Goal: Book appointment/travel/reservation

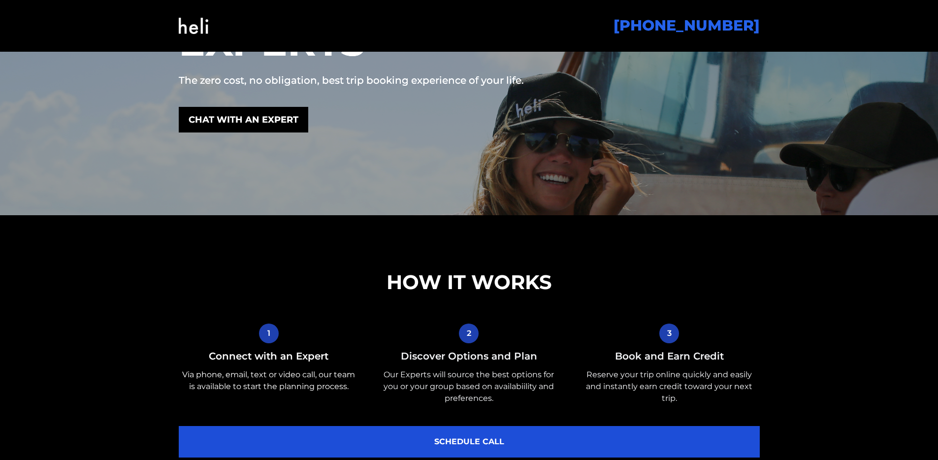
click at [506, 266] on section "HOW IT WORKS 1 Connect with an Expert Via phone, email, text or video call, our…" at bounding box center [469, 375] width 938 height 321
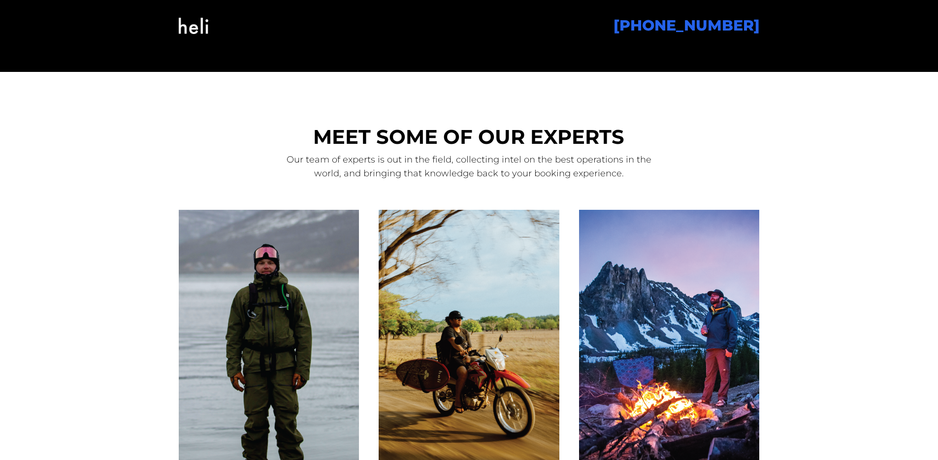
scroll to position [830, 0]
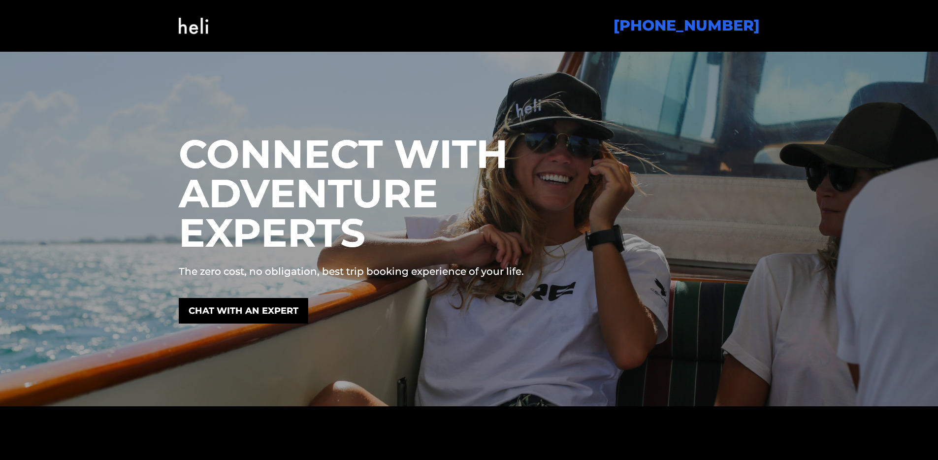
click at [386, 301] on div "CHAT WITH AN EXPERT" at bounding box center [394, 311] width 431 height 26
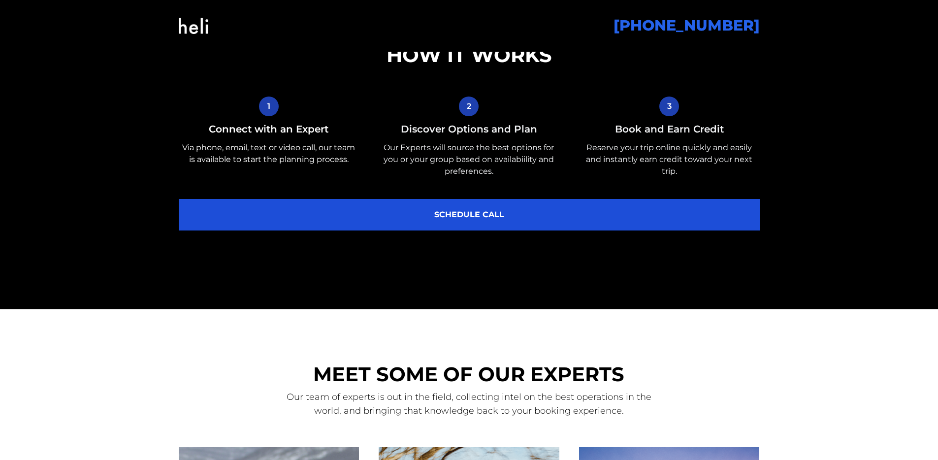
scroll to position [167, 0]
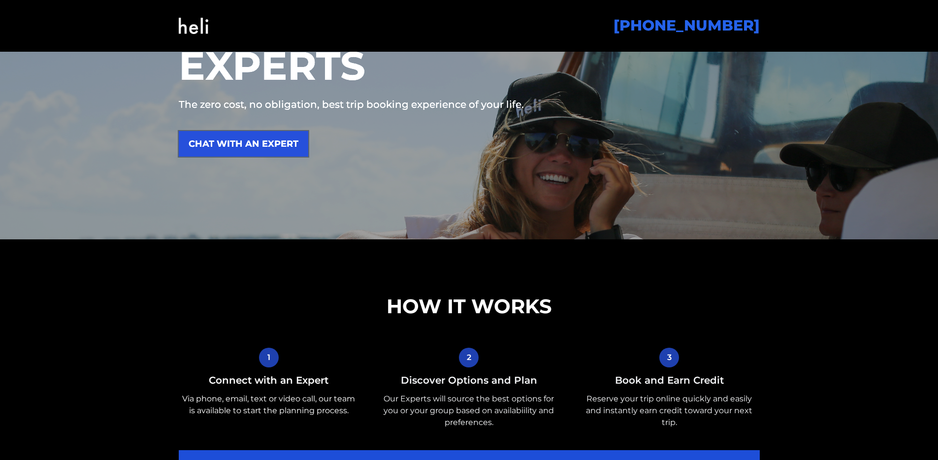
click at [255, 133] on link "CHAT WITH AN EXPERT" at bounding box center [244, 144] width 130 height 26
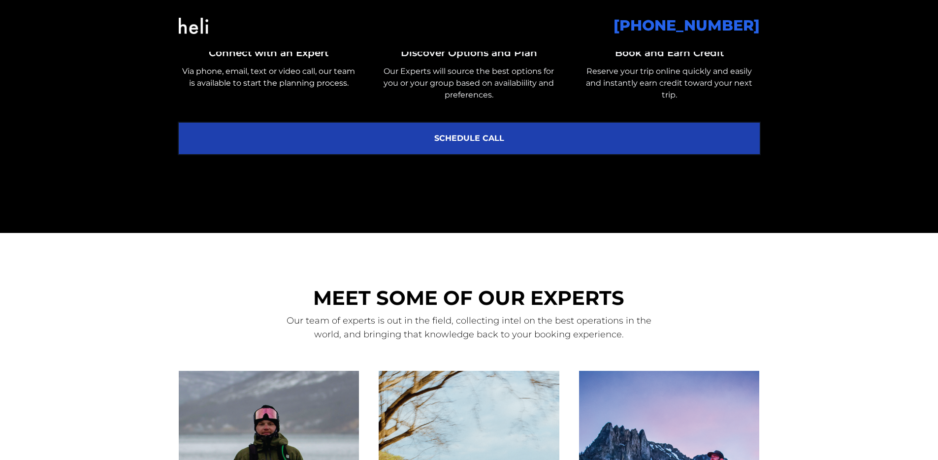
click at [353, 132] on link "SCHEDULE CALL" at bounding box center [469, 139] width 581 height 32
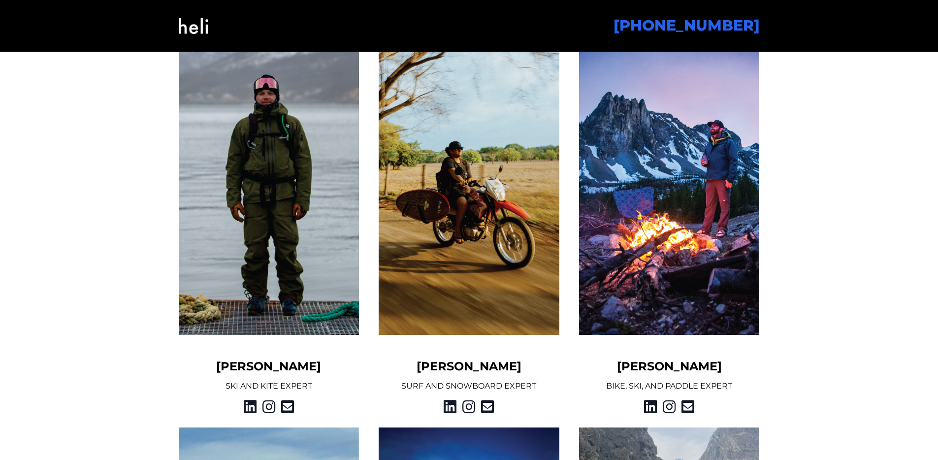
scroll to position [810, 0]
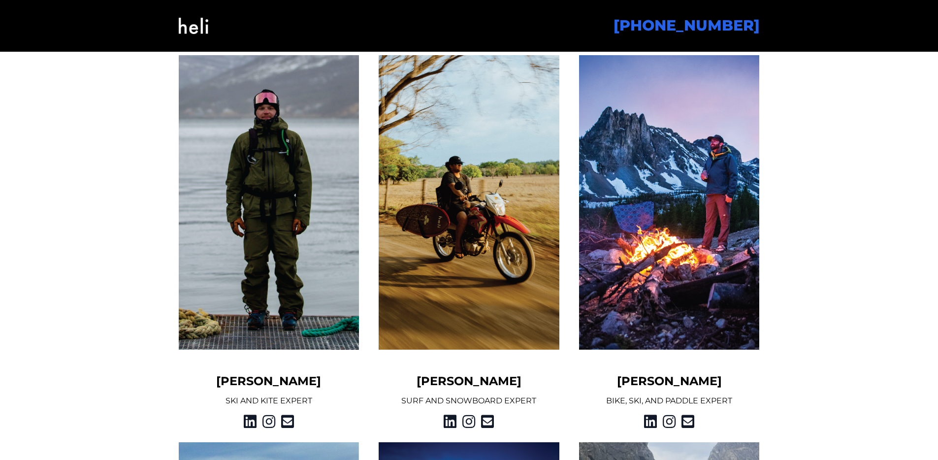
click at [663, 202] on img at bounding box center [669, 202] width 181 height 294
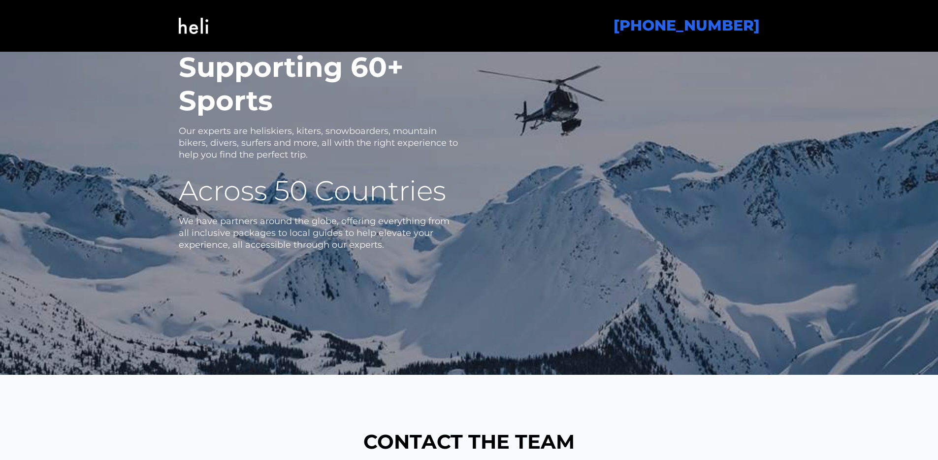
scroll to position [1503, 0]
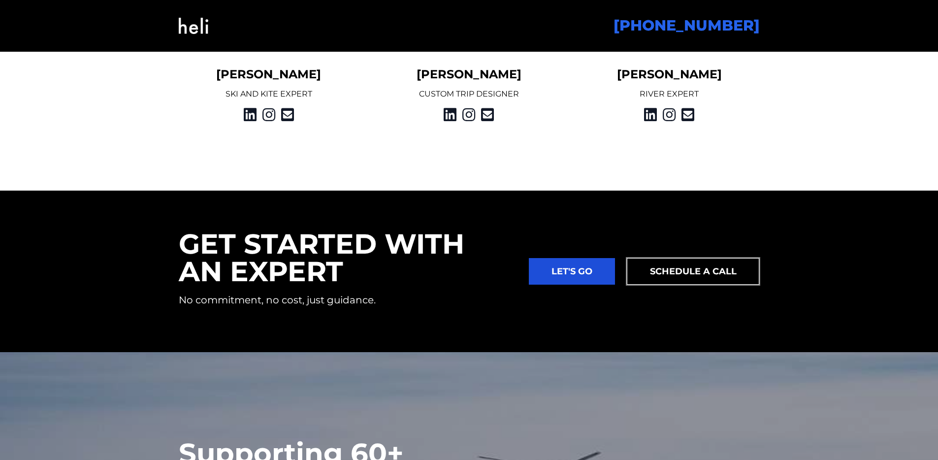
click at [716, 274] on link "SCHEDULE A CALL" at bounding box center [693, 271] width 133 height 27
